Goal: Transaction & Acquisition: Subscribe to service/newsletter

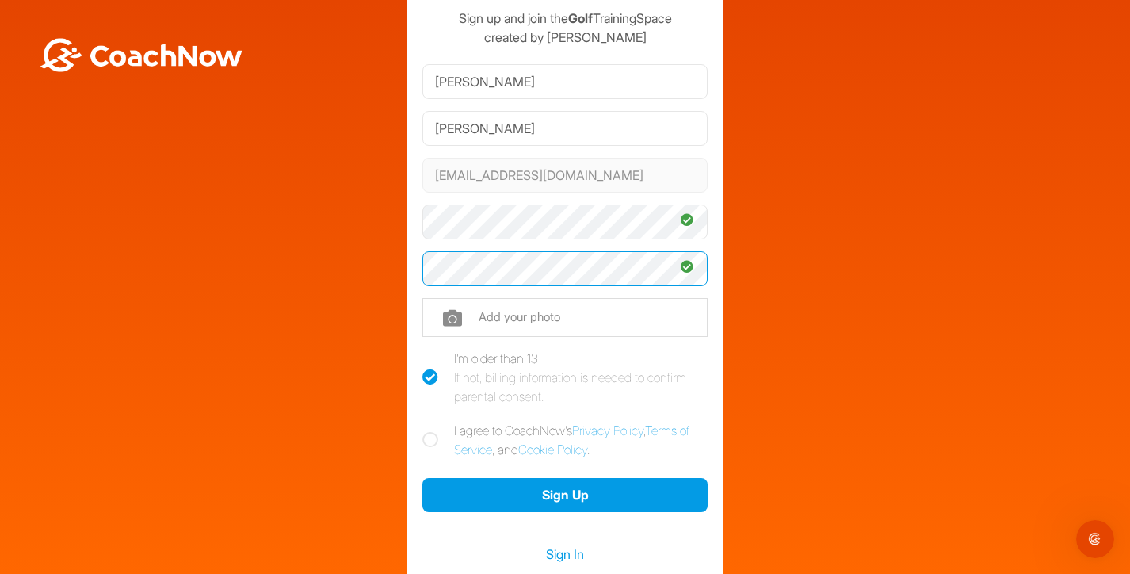
scroll to position [67, 0]
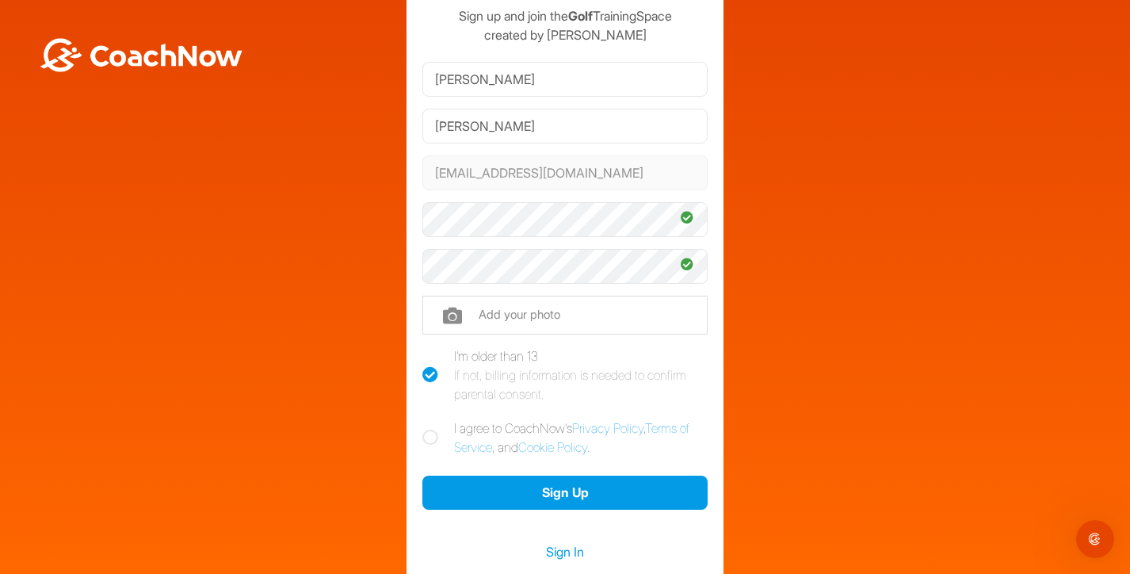
click at [436, 433] on icon at bounding box center [430, 437] width 16 height 16
click at [433, 429] on input "I agree to CoachNow's Privacy Policy , Terms of Service , and Cookie Policy ." at bounding box center [427, 423] width 10 height 10
checkbox input "true"
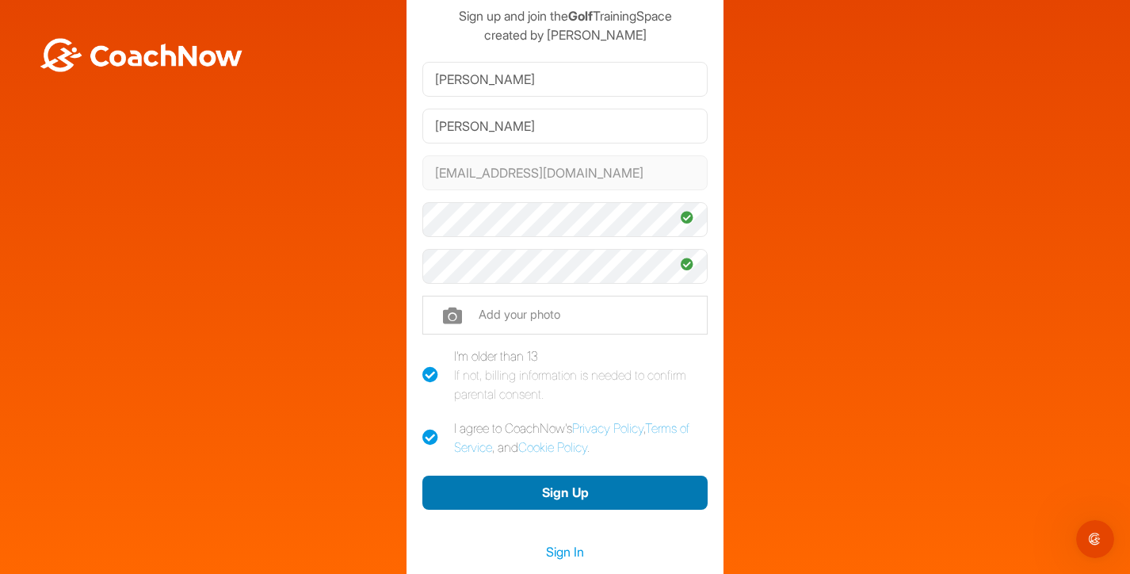
click at [559, 488] on button "Sign Up" at bounding box center [564, 492] width 285 height 34
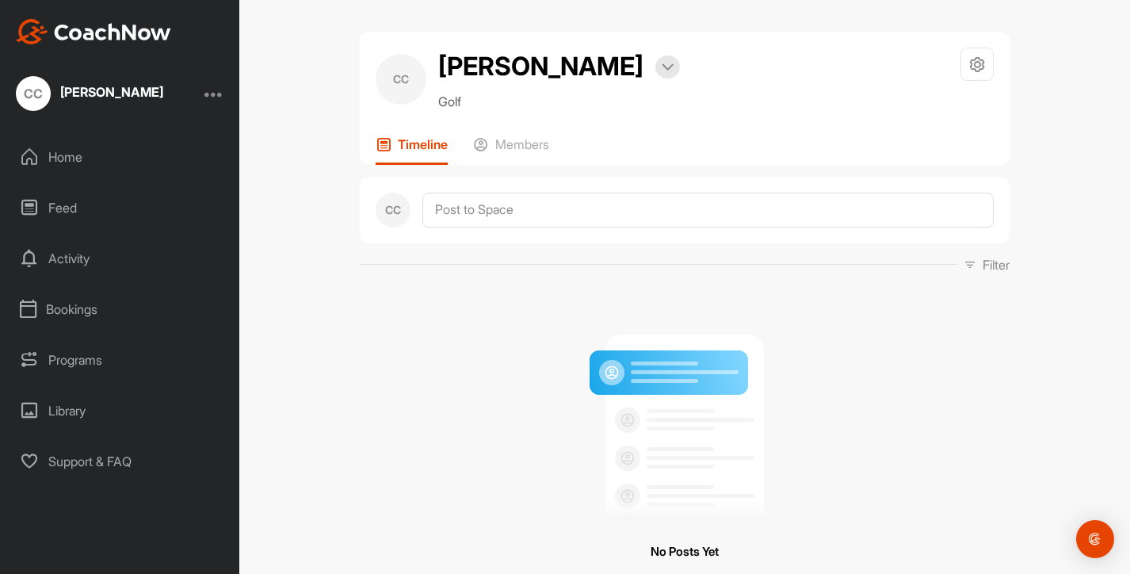
click at [67, 205] on div "Feed" at bounding box center [120, 208] width 223 height 40
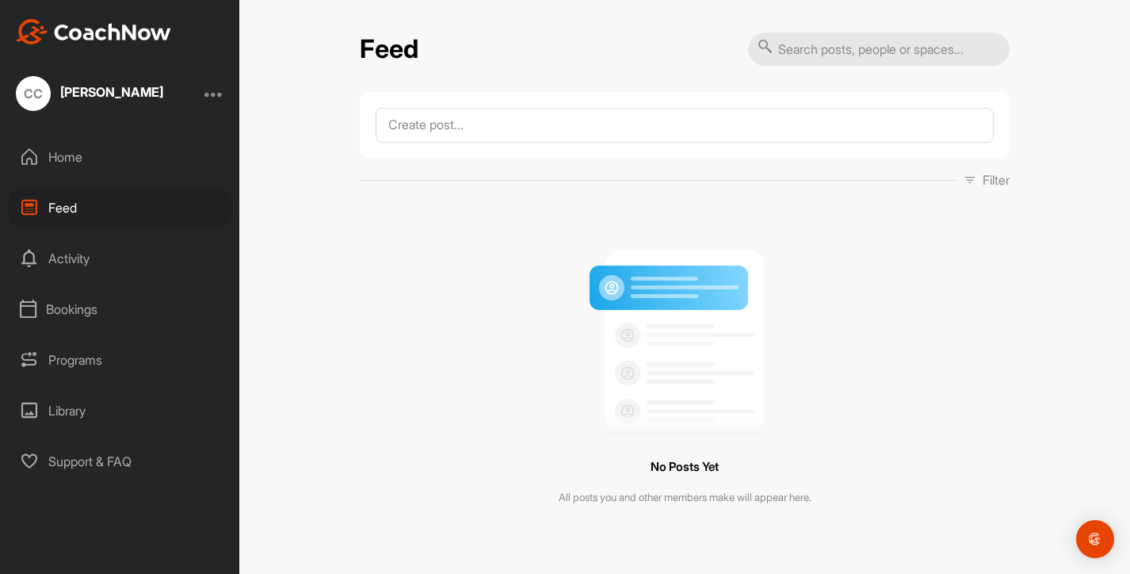
click at [67, 264] on div "Activity" at bounding box center [120, 258] width 223 height 40
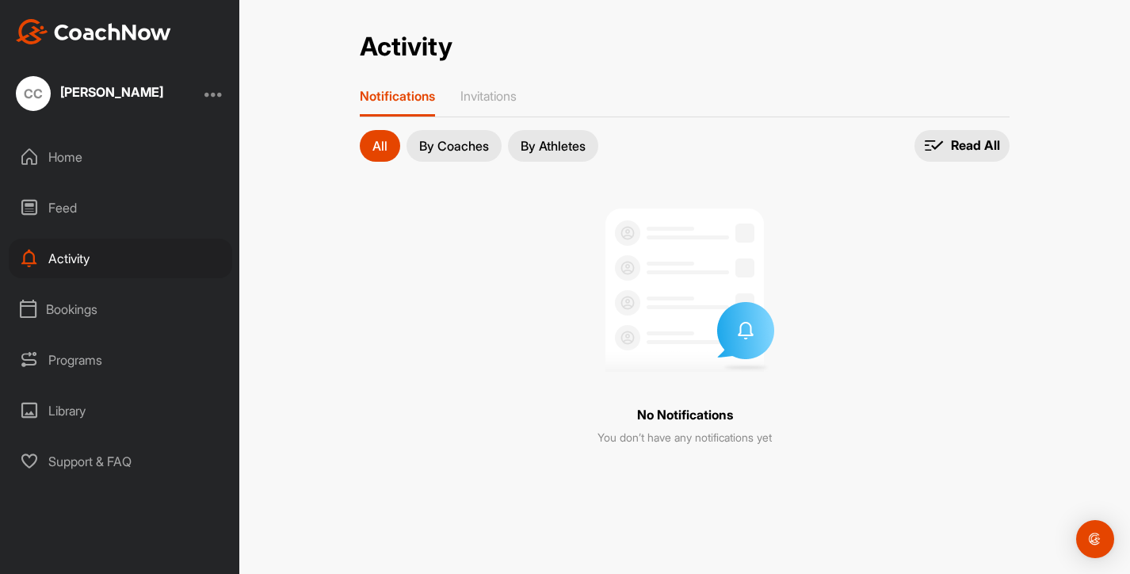
click at [443, 151] on p "By Coaches" at bounding box center [454, 145] width 70 height 13
click at [485, 104] on div "Invitations" at bounding box center [488, 102] width 56 height 29
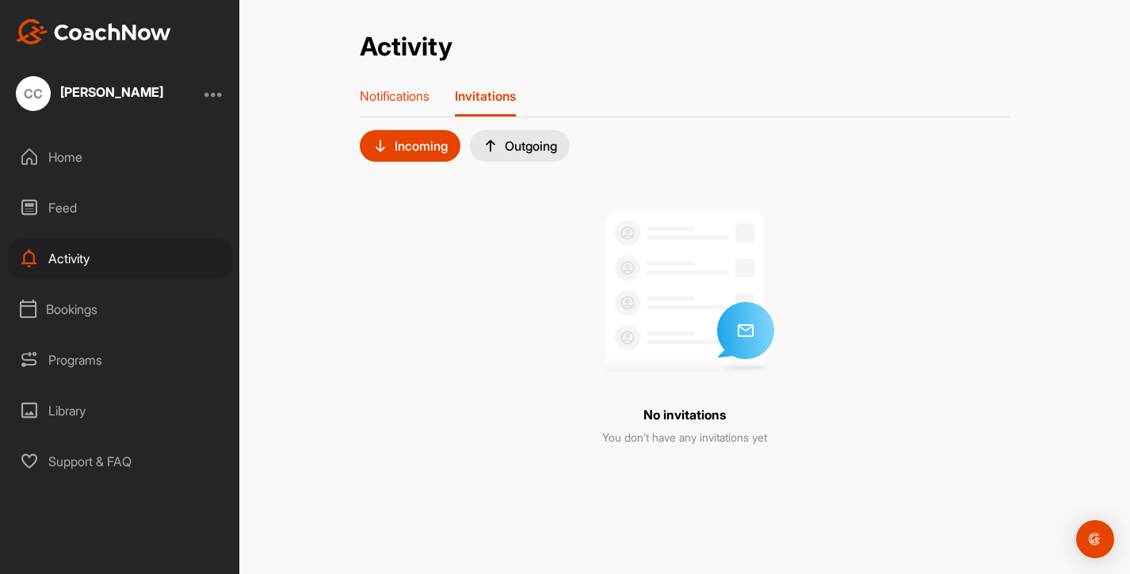
click at [413, 98] on p "Notifications" at bounding box center [395, 96] width 70 height 16
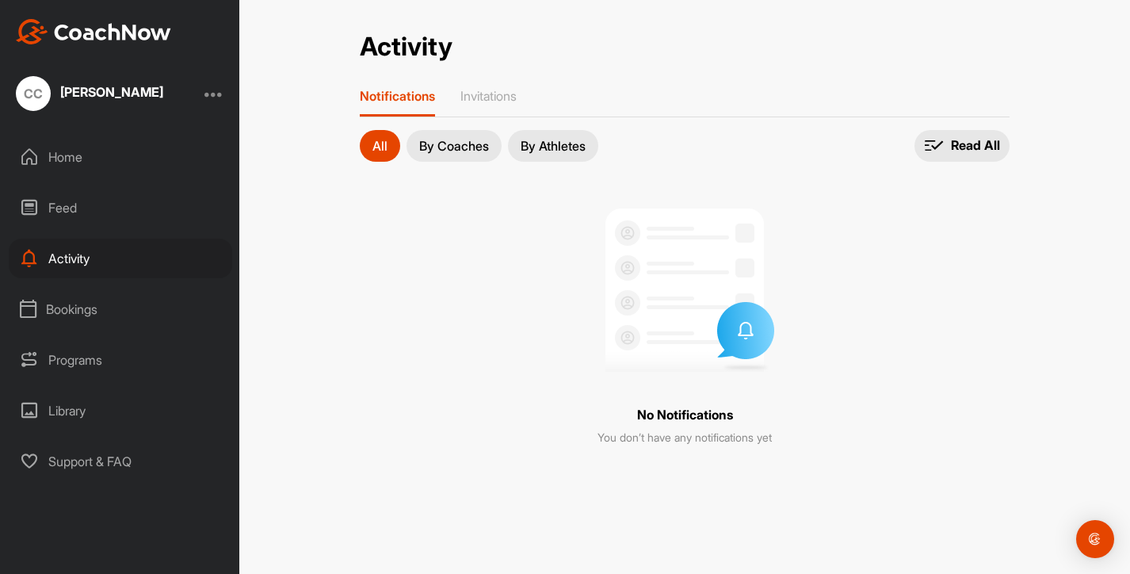
click at [532, 135] on button "By Athletes" at bounding box center [553, 146] width 90 height 32
